Goal: Find specific page/section: Locate a particular part of the current website

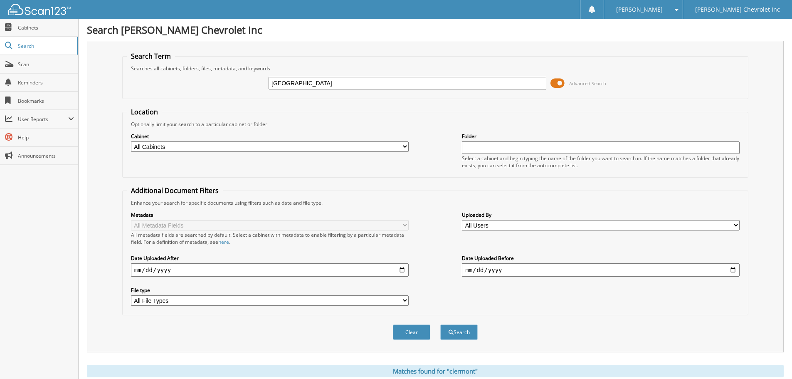
click at [299, 82] on input "clermont" at bounding box center [408, 83] width 278 height 12
type input "[US_VEHICLE_IDENTIFICATION_NUMBER]"
click at [381, 104] on form "Search Term Searches all cabinets, folders, files, metadata, and keywords 3TMCZ…" at bounding box center [435, 200] width 626 height 297
click at [353, 84] on input "[US_VEHICLE_IDENTIFICATION_NUMBER]" at bounding box center [408, 83] width 278 height 12
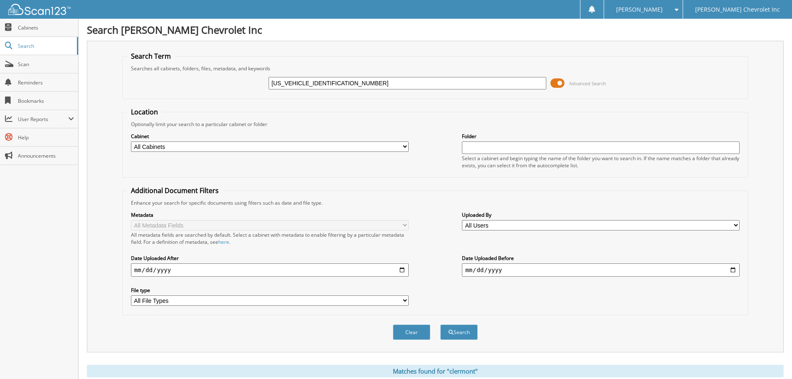
click at [440, 324] on button "Search" at bounding box center [458, 331] width 37 height 15
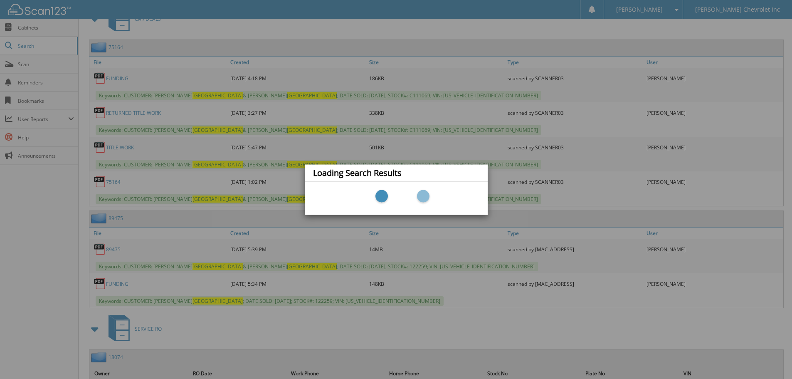
scroll to position [388, 0]
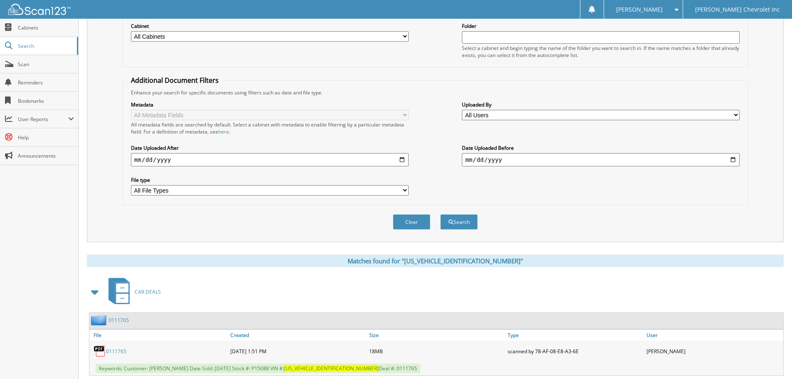
scroll to position [132, 0]
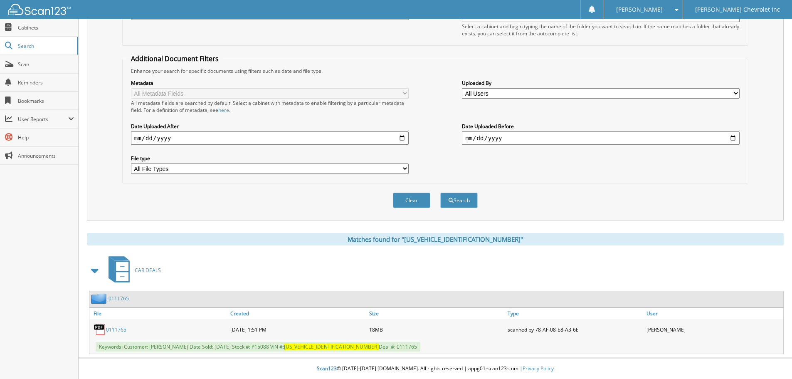
drag, startPoint x: 116, startPoint y: 331, endPoint x: 127, endPoint y: 330, distance: 11.3
click at [116, 331] on link "0111765" at bounding box center [116, 329] width 20 height 7
